Goal: Transaction & Acquisition: Purchase product/service

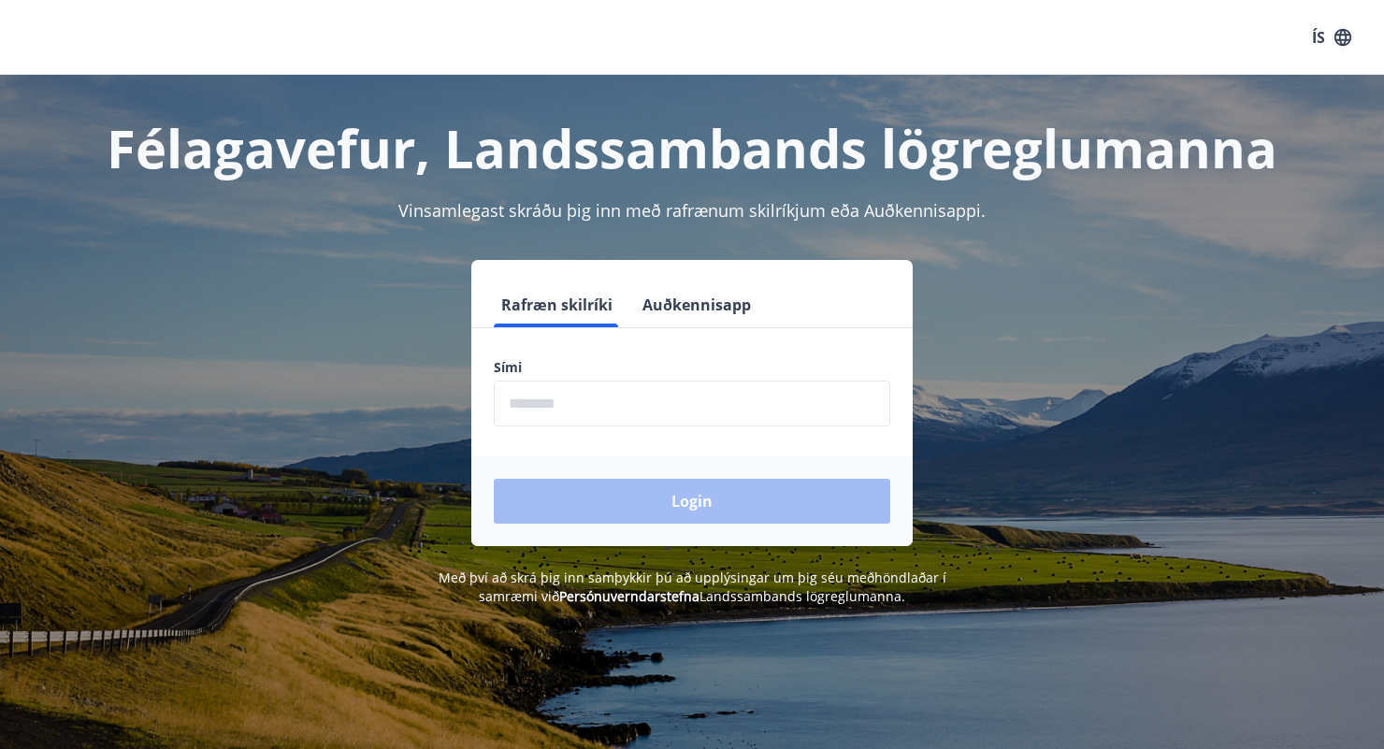
click at [538, 411] on input "phone" at bounding box center [692, 404] width 396 height 46
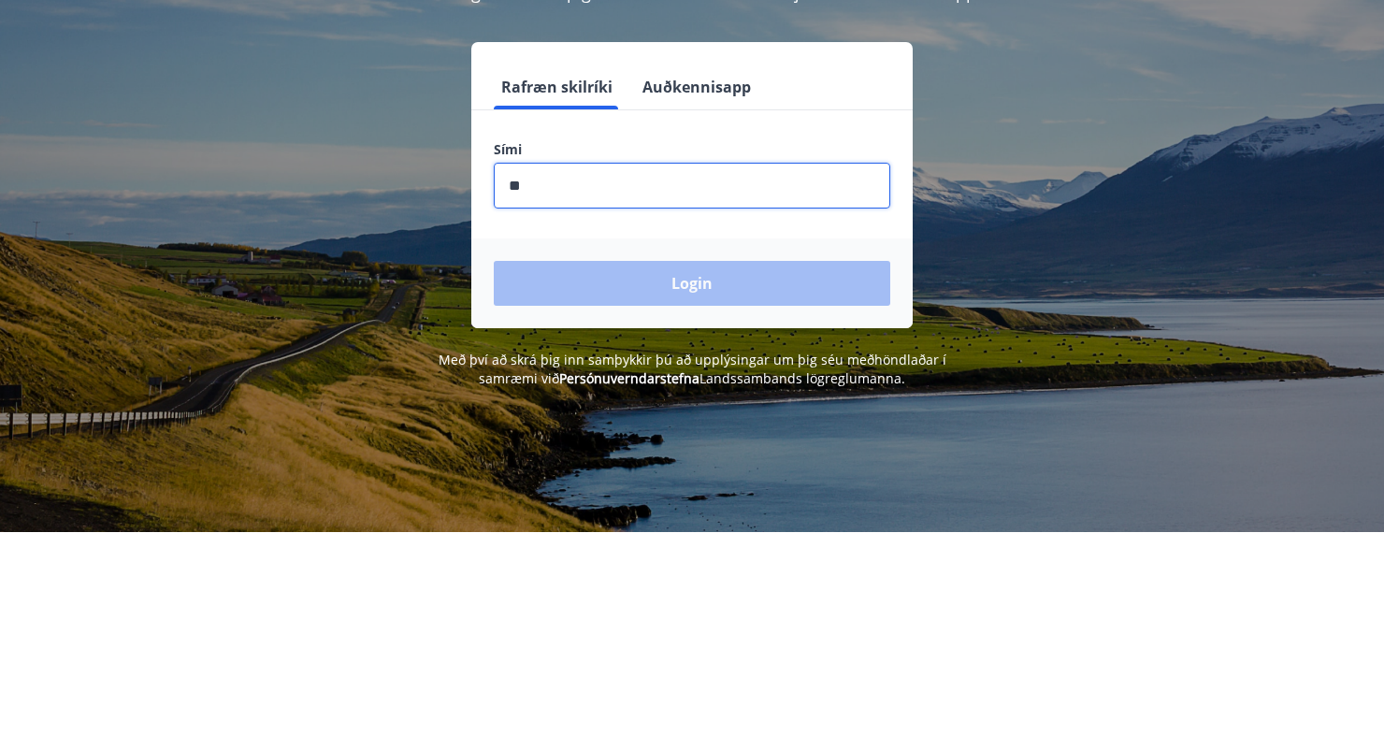
type input "***"
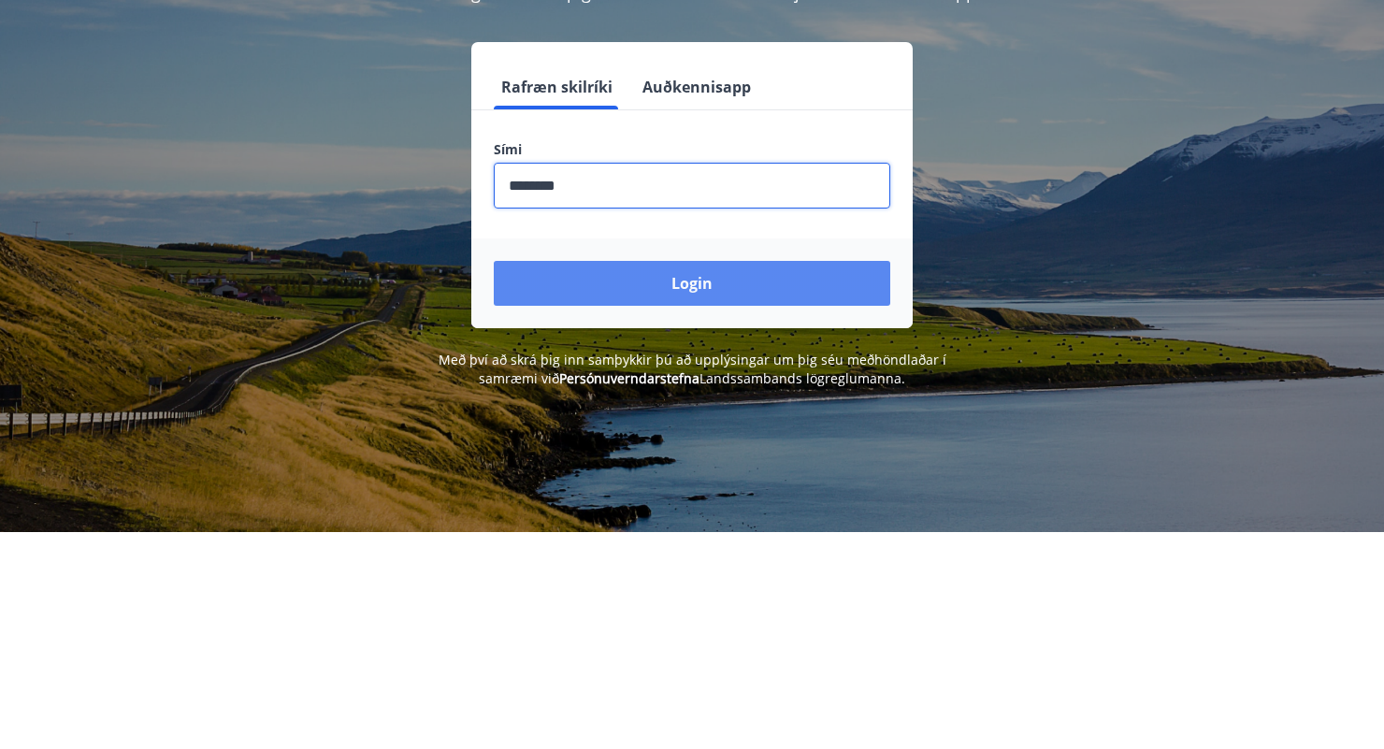
type input "********"
click at [704, 505] on button "Login" at bounding box center [692, 501] width 396 height 45
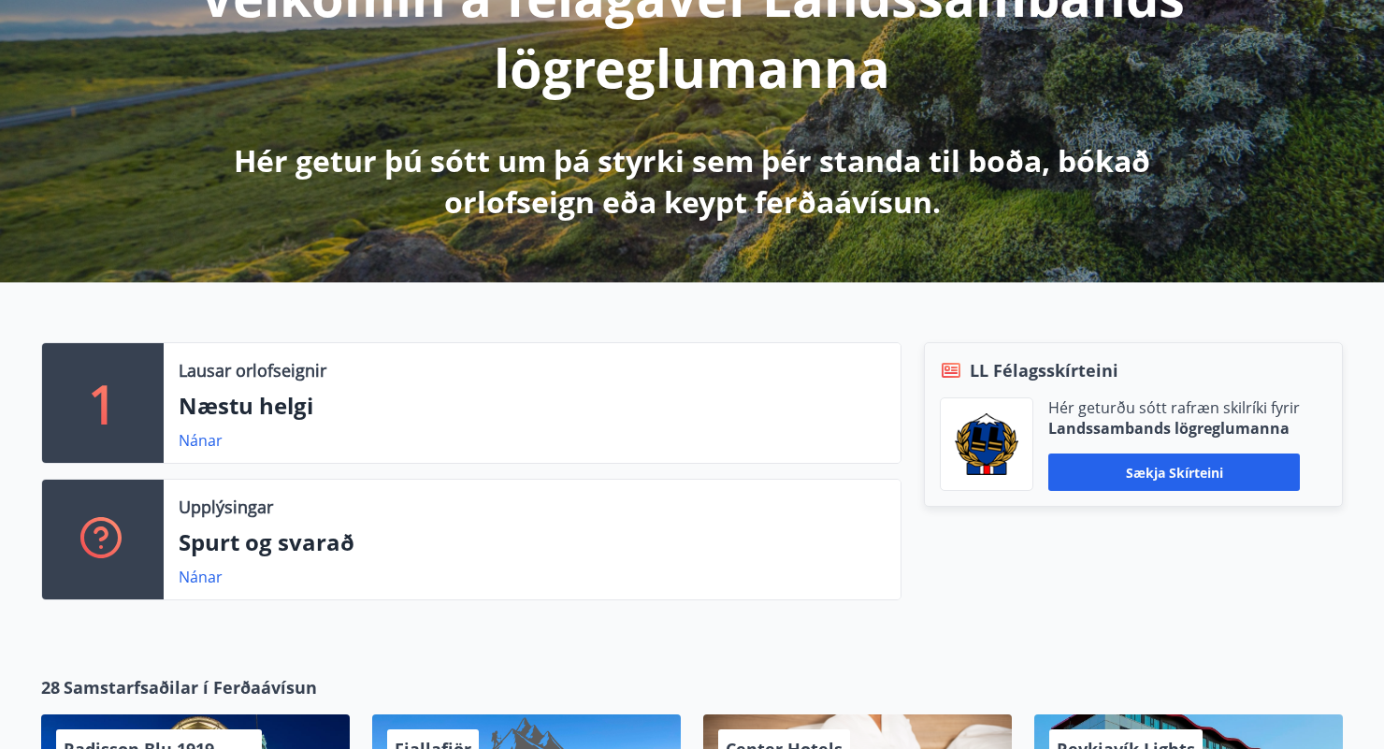
scroll to position [295, 0]
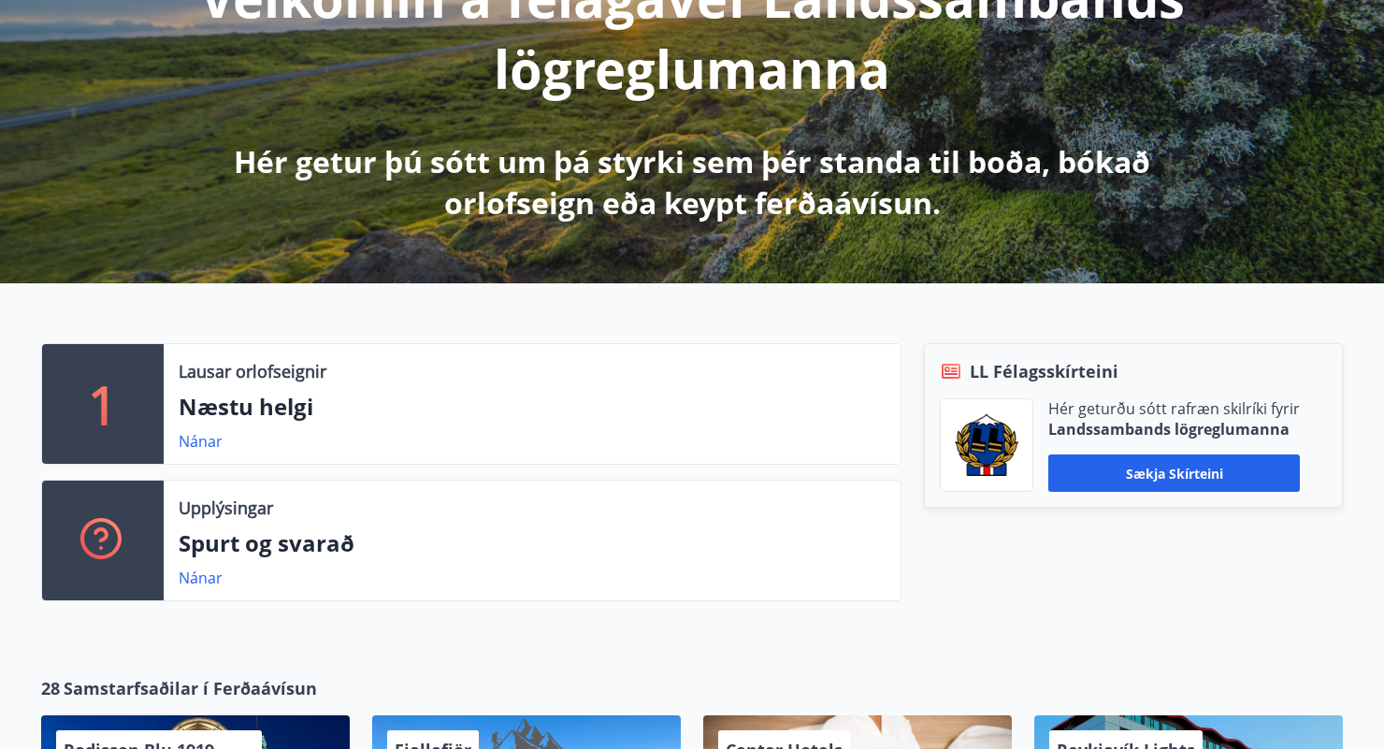
click at [244, 403] on p "Næstu helgi" at bounding box center [532, 407] width 707 height 32
click at [208, 441] on link "Nánar" at bounding box center [201, 441] width 44 height 21
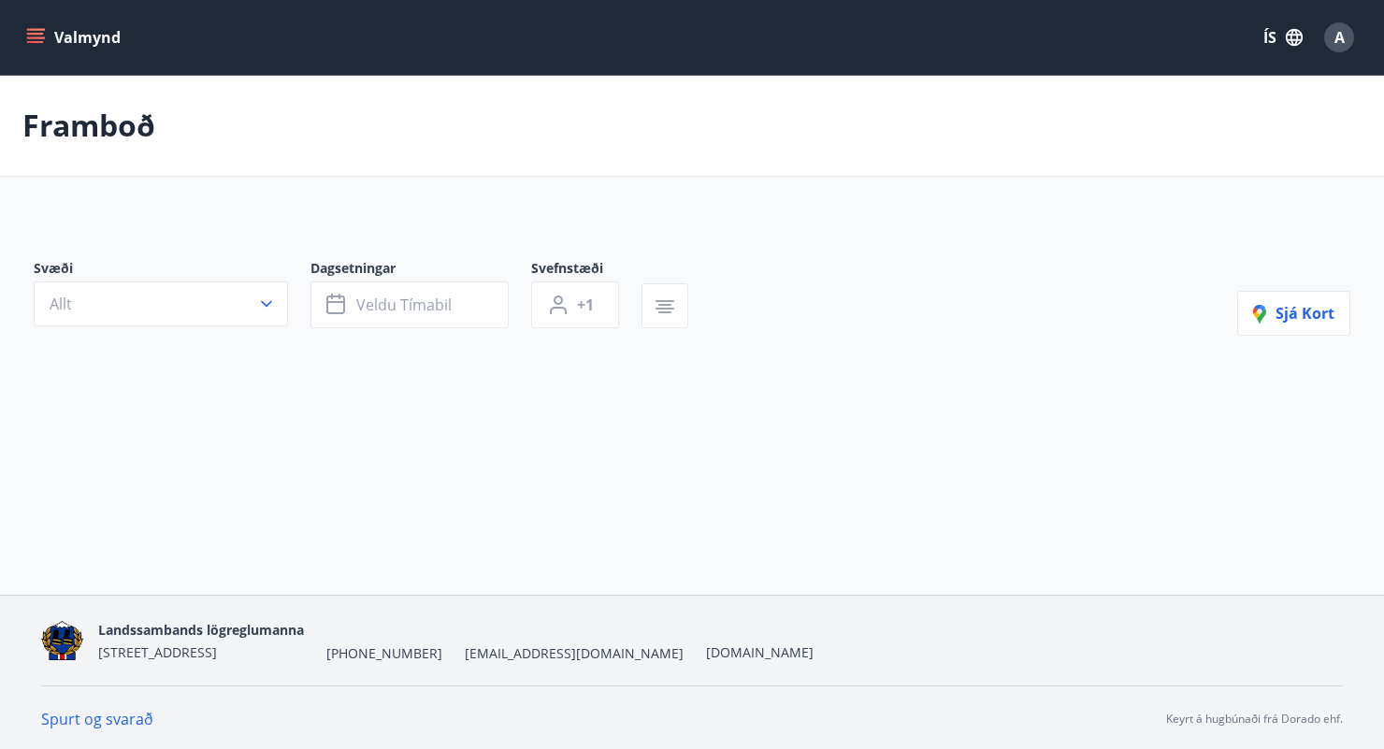
type input "*"
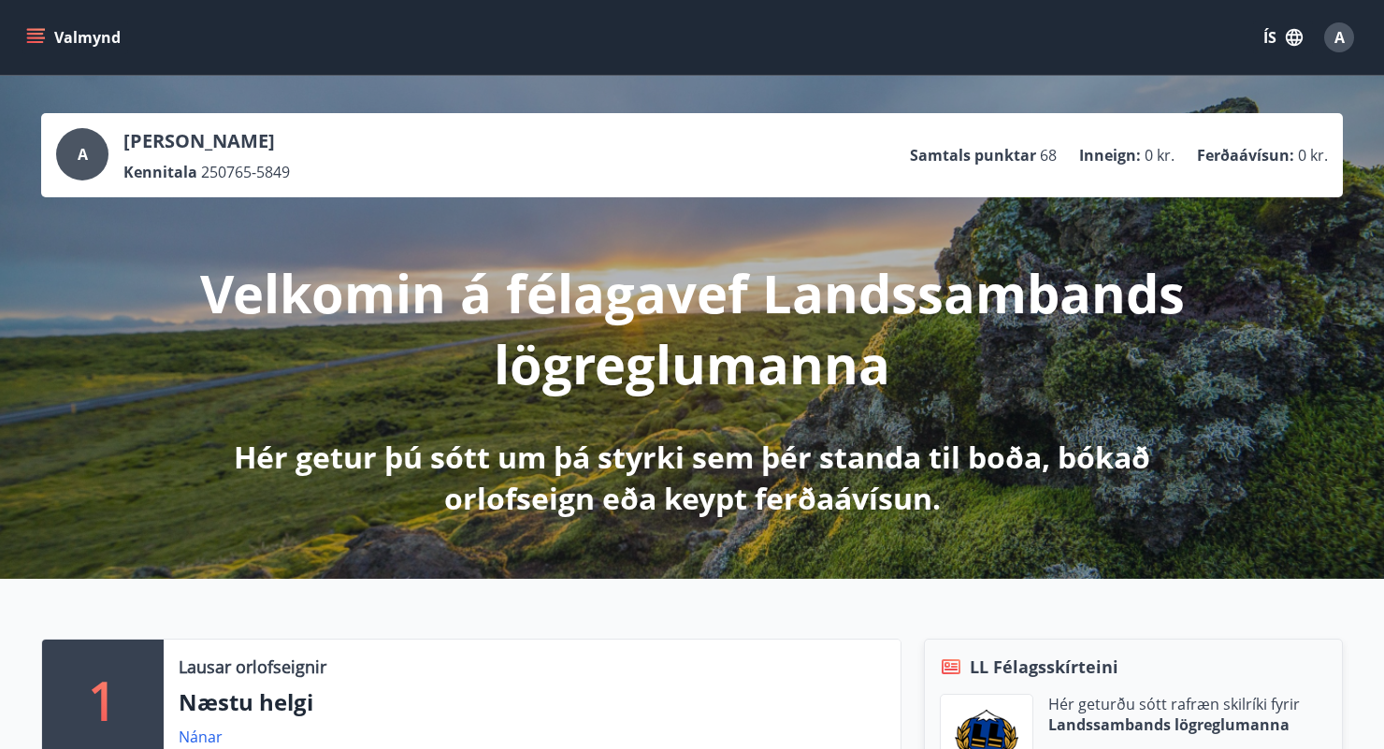
click at [1230, 165] on ul "Samtals punktar 68 Inneign : 0 kr. Ferðaávísun : 0 kr." at bounding box center [1119, 155] width 418 height 36
click at [26, 47] on button "Valmynd" at bounding box center [75, 38] width 106 height 34
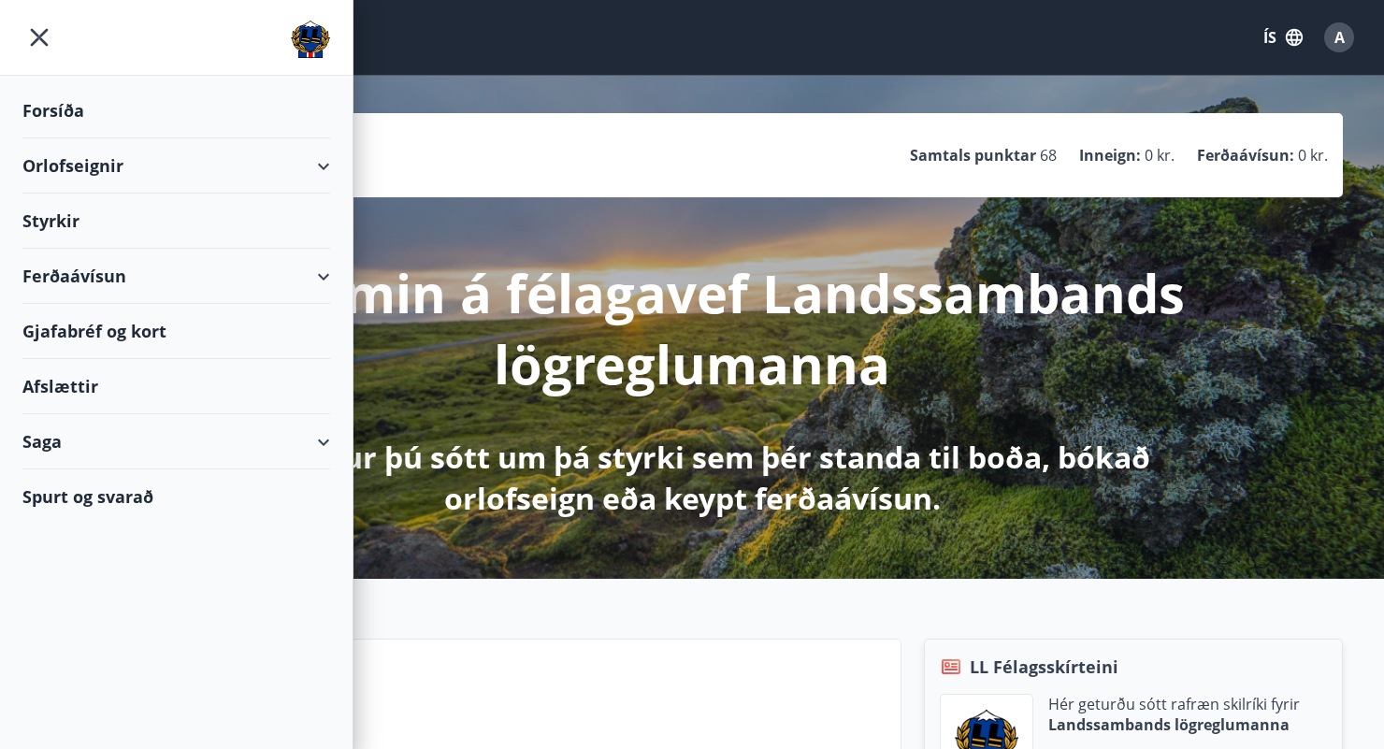
click at [51, 285] on div "Ferðaávísun" at bounding box center [176, 276] width 308 height 55
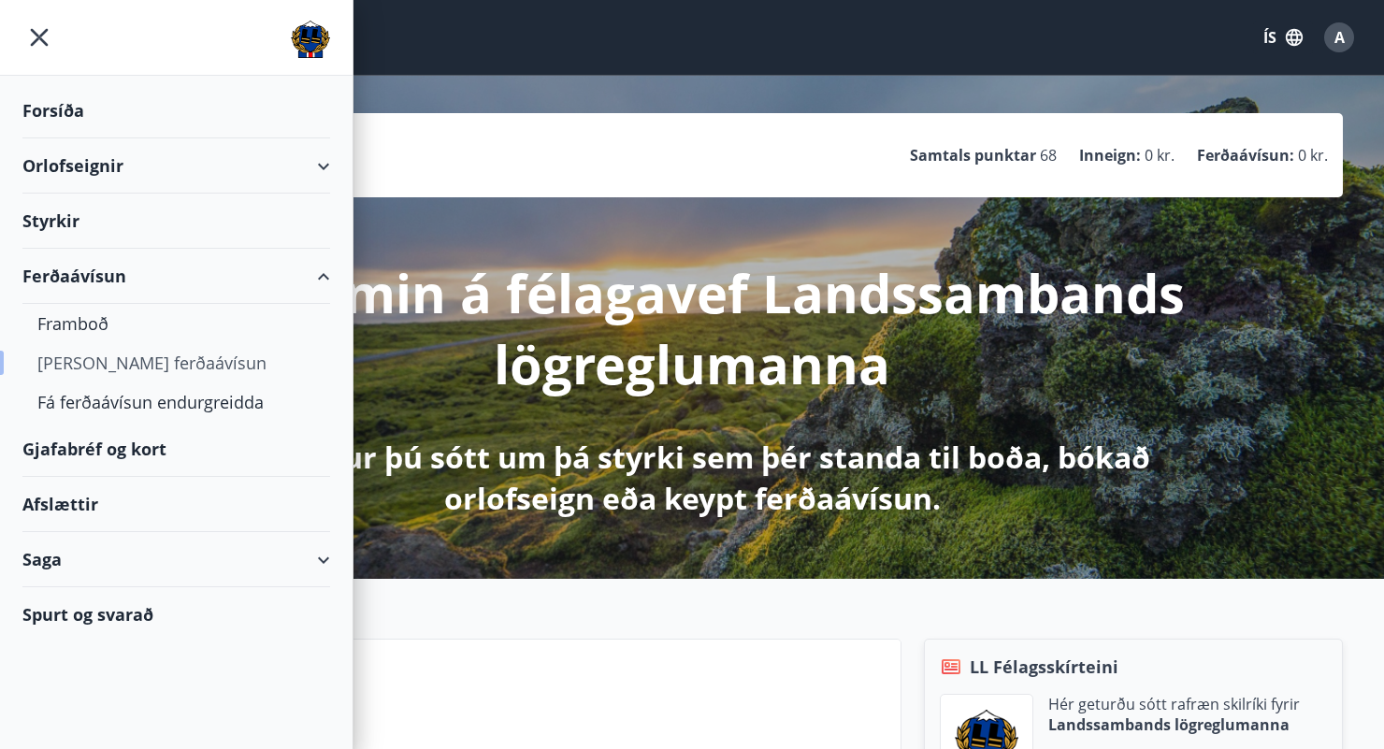
click at [72, 375] on div "Kaupa ferðaávísun" at bounding box center [176, 362] width 278 height 39
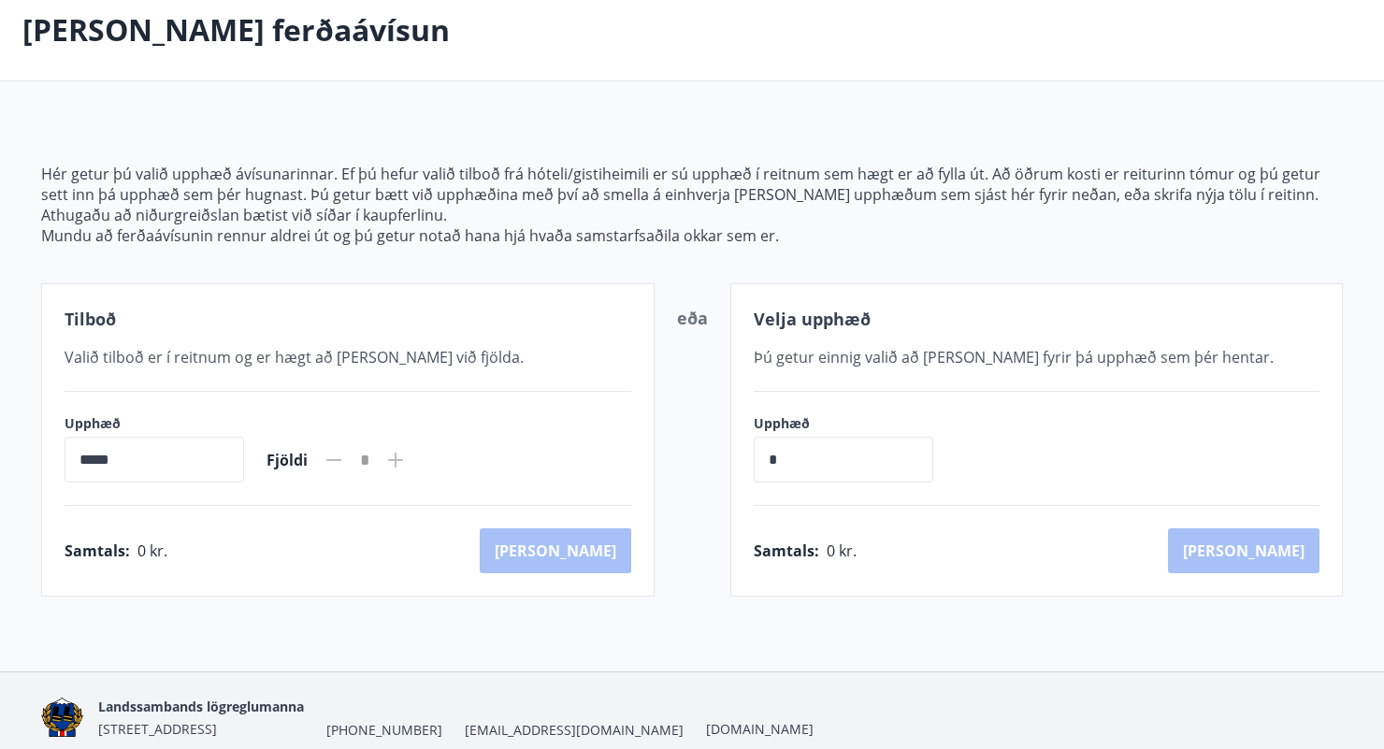
scroll to position [96, 0]
click at [407, 457] on icon at bounding box center [395, 460] width 22 height 22
click at [407, 468] on icon at bounding box center [395, 460] width 22 height 22
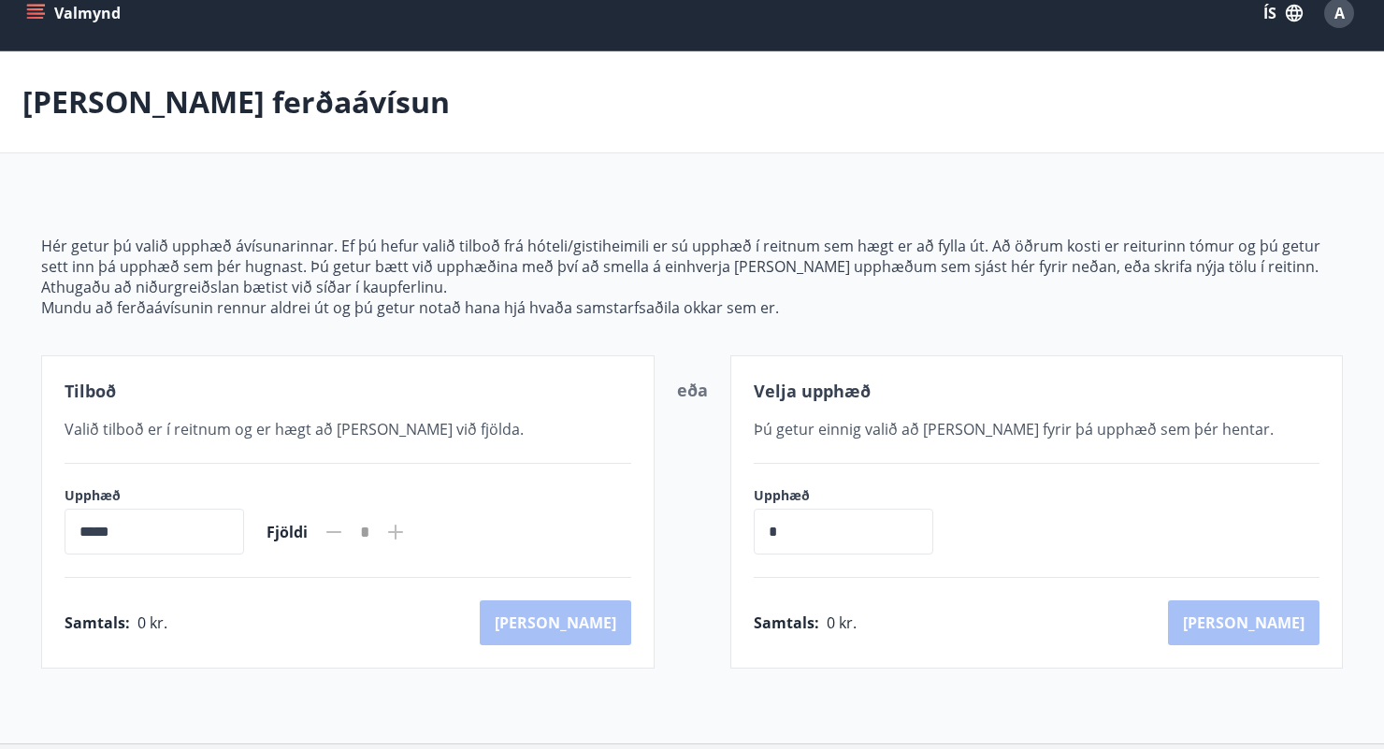
scroll to position [0, 0]
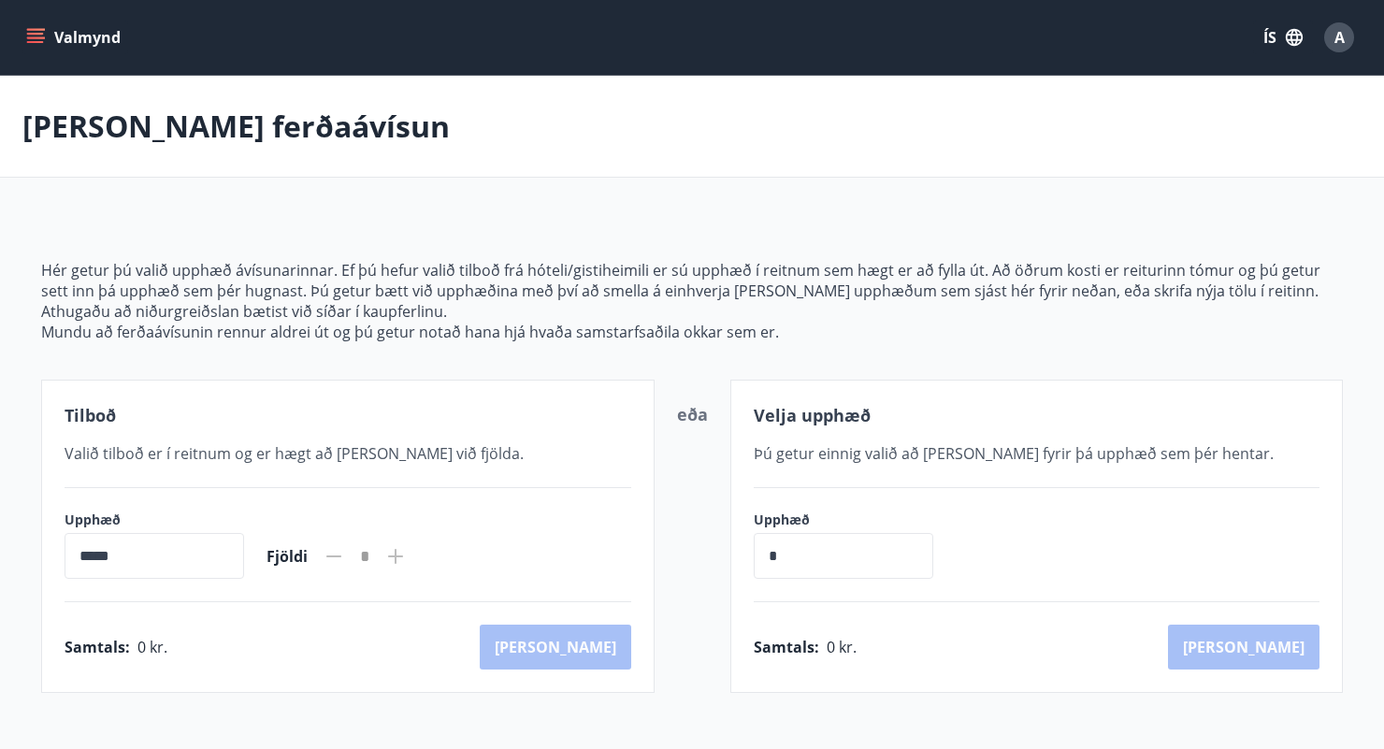
click at [35, 37] on icon "menu" at bounding box center [37, 37] width 21 height 2
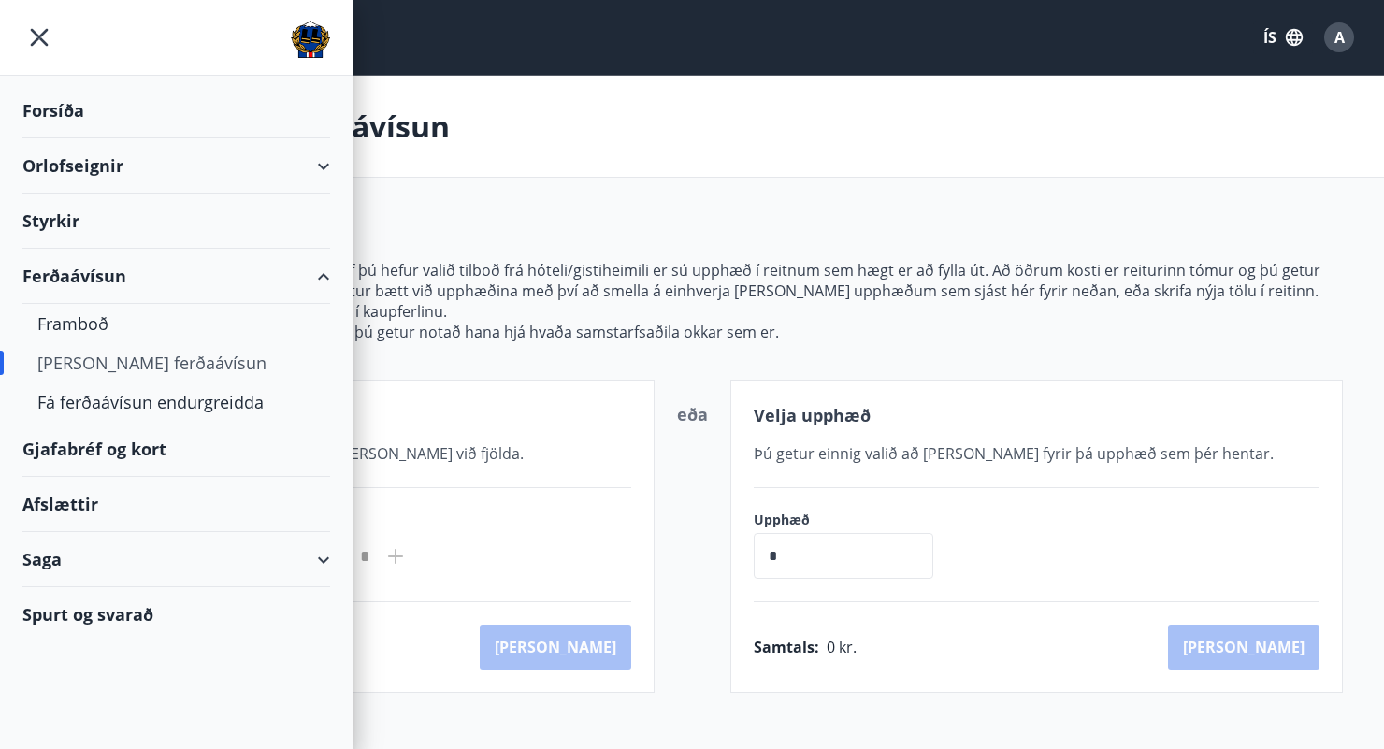
click at [27, 460] on div "Gjafabréf og kort" at bounding box center [176, 449] width 308 height 55
